Goal: Check status

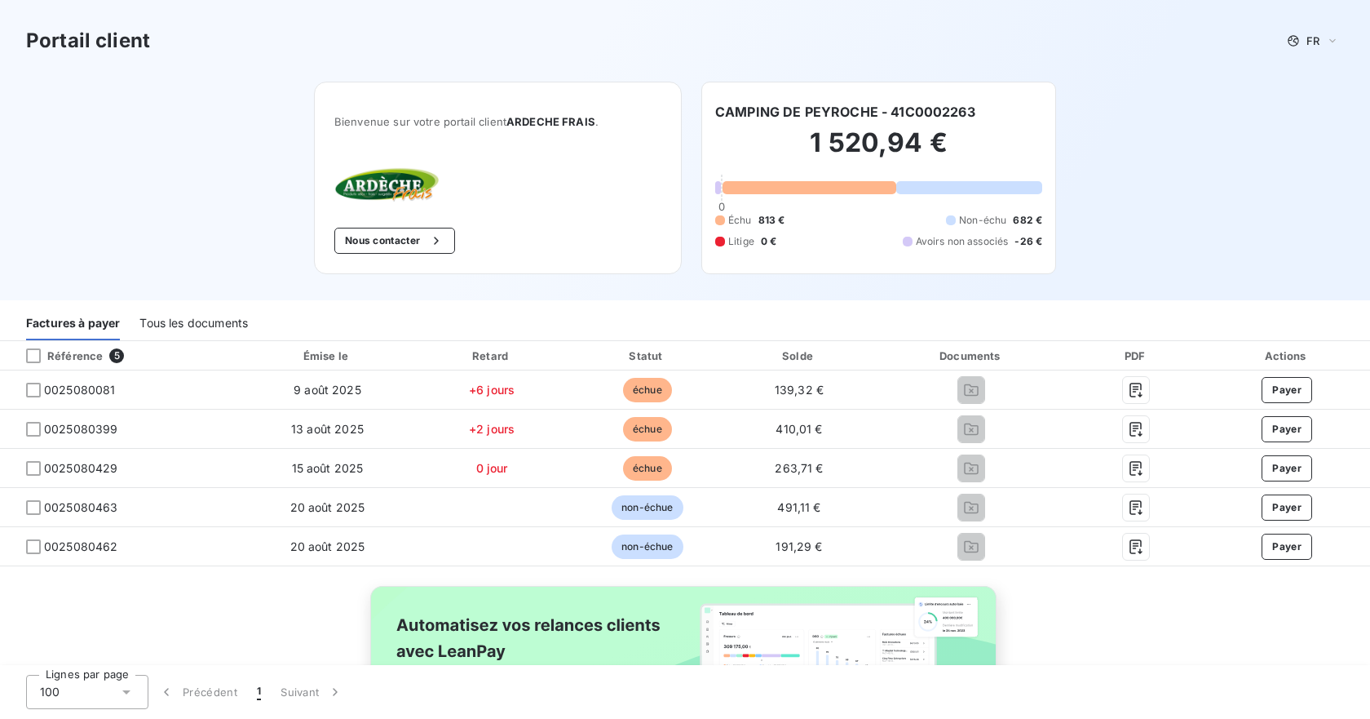
click at [206, 321] on div "Tous les documents" at bounding box center [193, 323] width 108 height 34
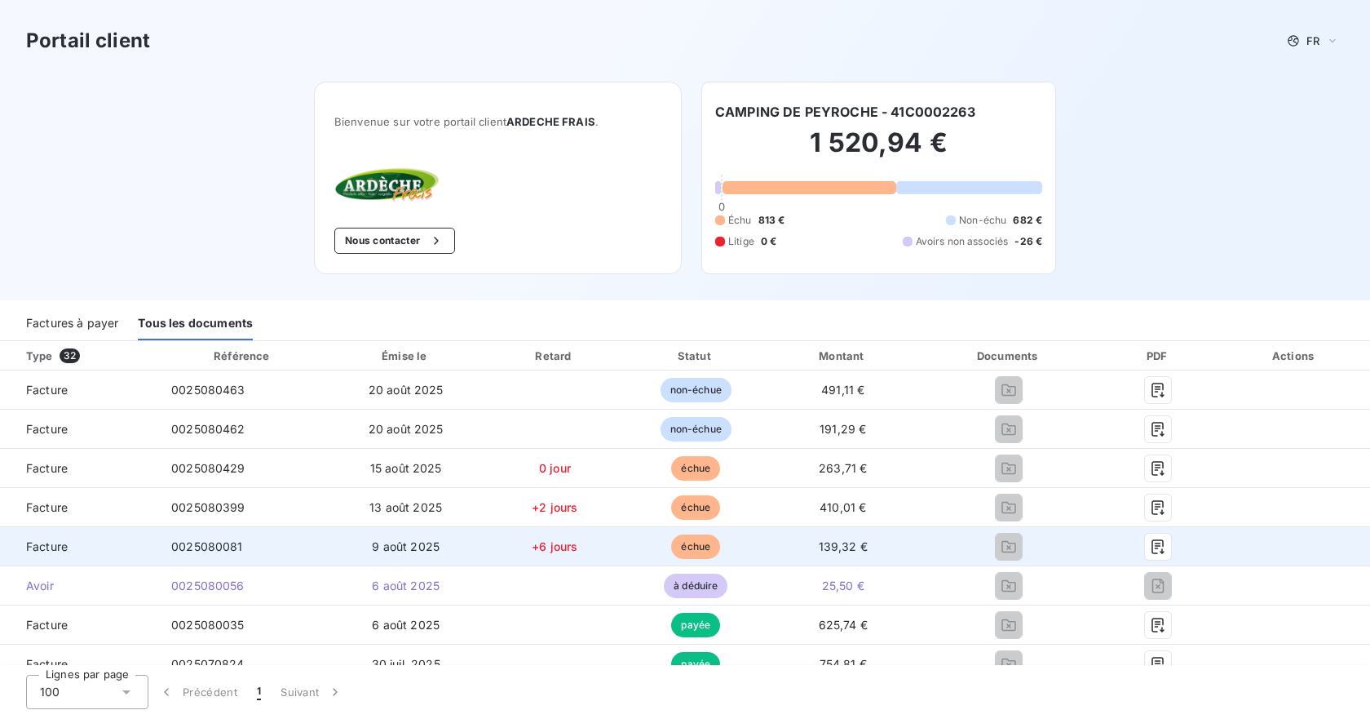
scroll to position [82, 0]
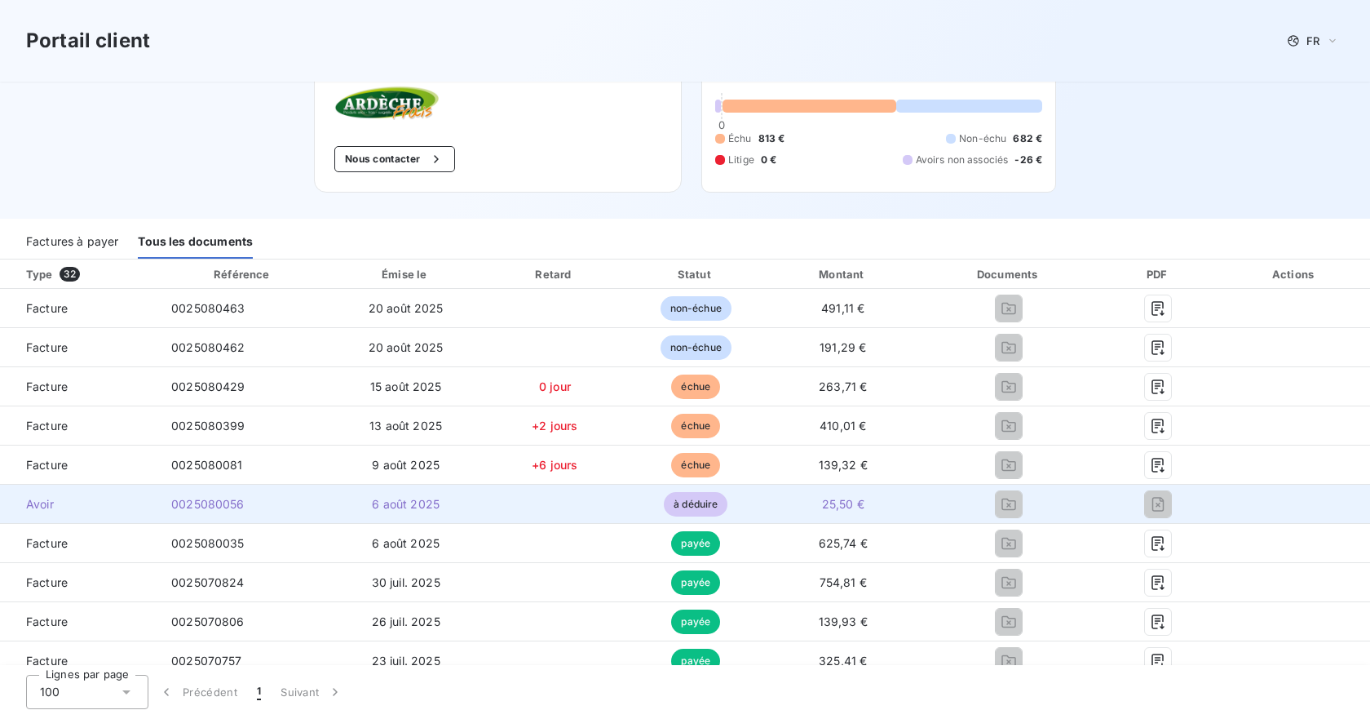
click at [702, 502] on span "à déduire" at bounding box center [696, 504] width 64 height 24
click at [198, 493] on td "0025080056" at bounding box center [243, 503] width 170 height 39
click at [1219, 501] on td at bounding box center [1294, 503] width 151 height 39
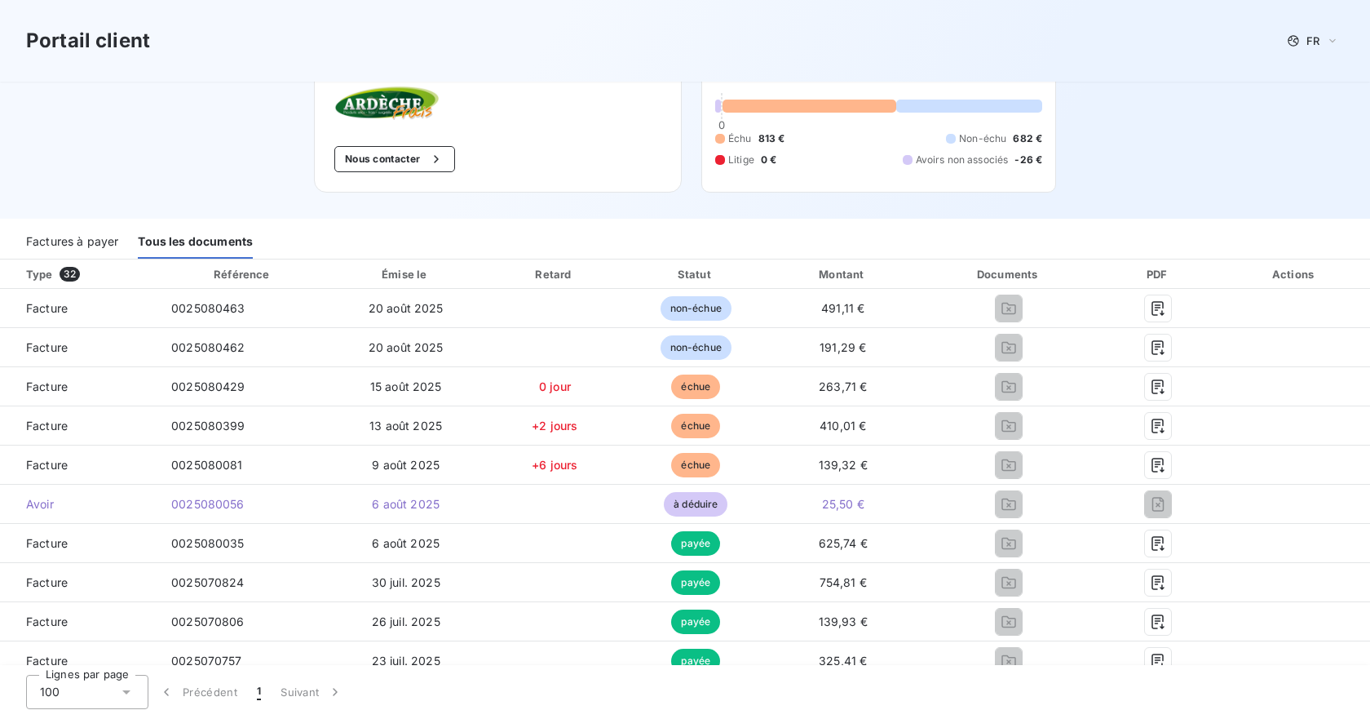
click at [39, 245] on div "Factures à payer" at bounding box center [72, 241] width 92 height 34
